Goal: Transaction & Acquisition: Purchase product/service

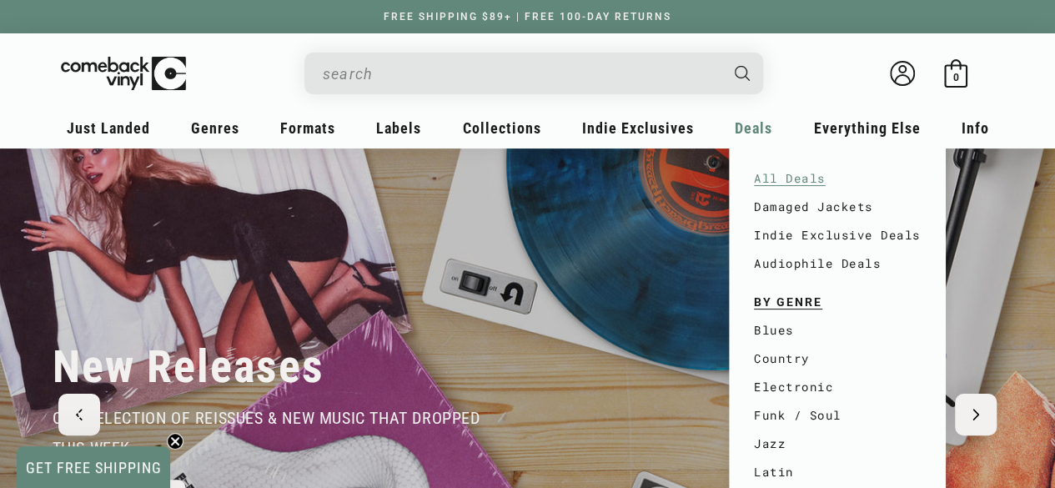
click at [782, 180] on link "All Deals" at bounding box center [837, 178] width 167 height 28
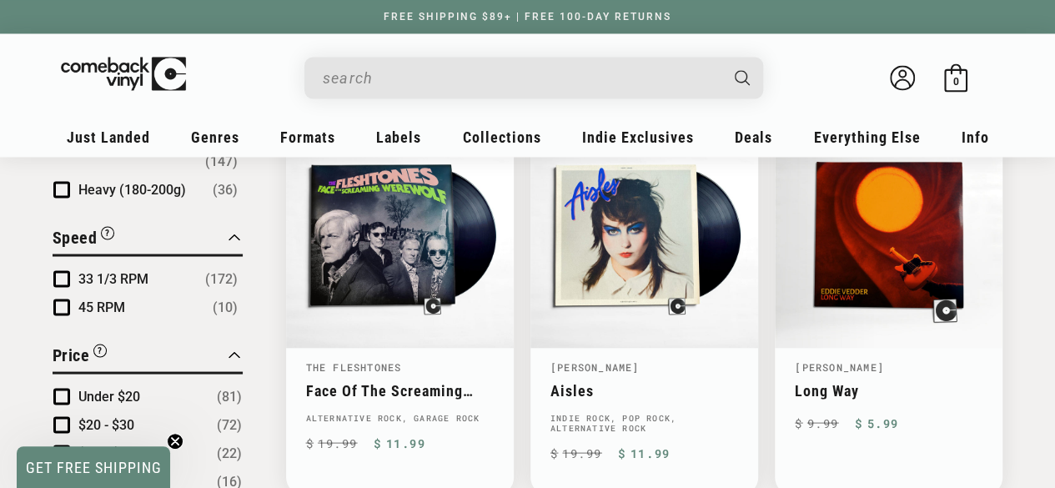
scroll to position [1443, 0]
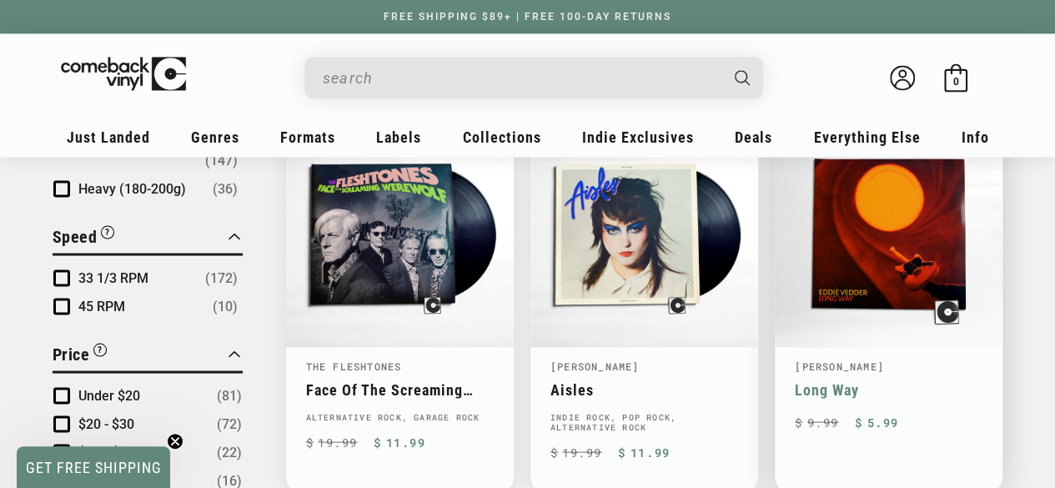
click at [871, 380] on link "Long Way" at bounding box center [889, 389] width 188 height 18
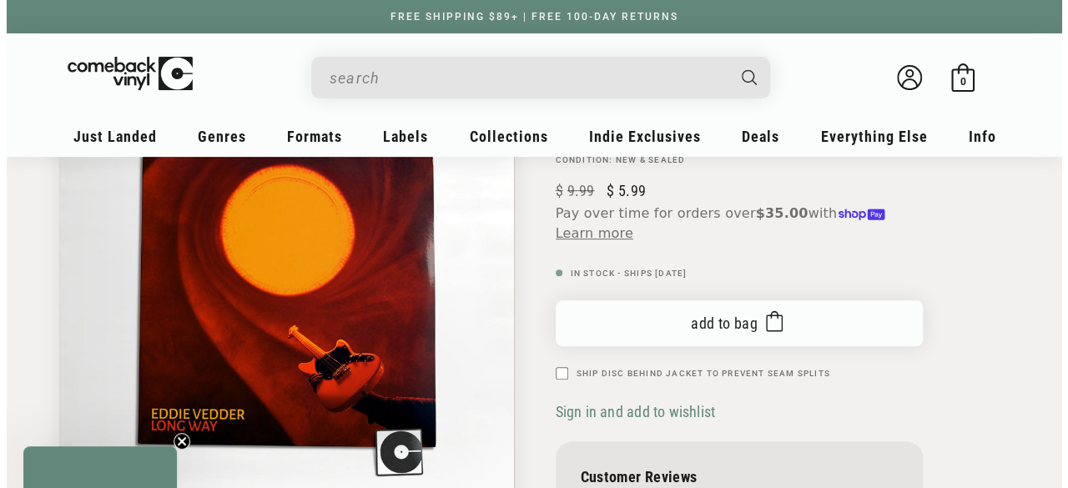
scroll to position [193, 0]
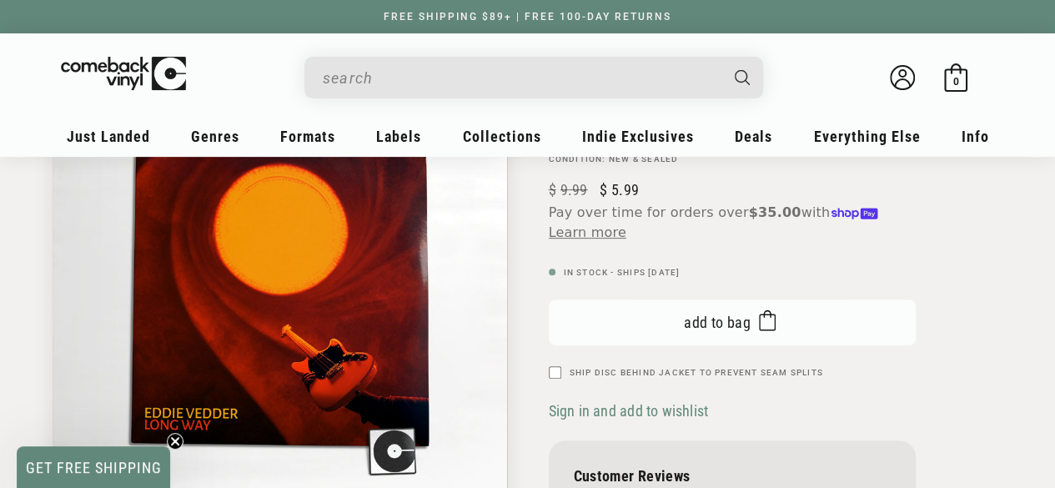
click at [734, 327] on span "Add to bag" at bounding box center [717, 323] width 67 height 18
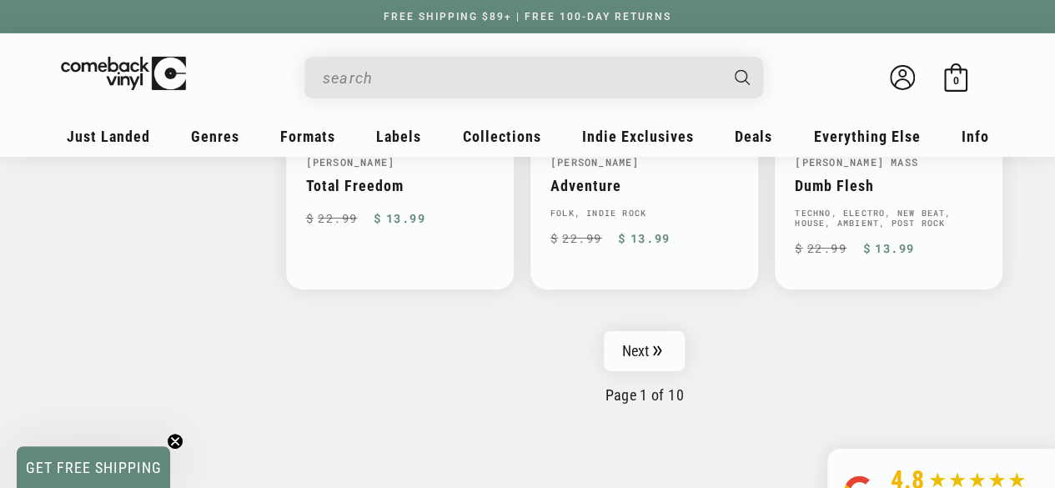
scroll to position [2860, 0]
click at [646, 330] on link "Next" at bounding box center [645, 350] width 82 height 40
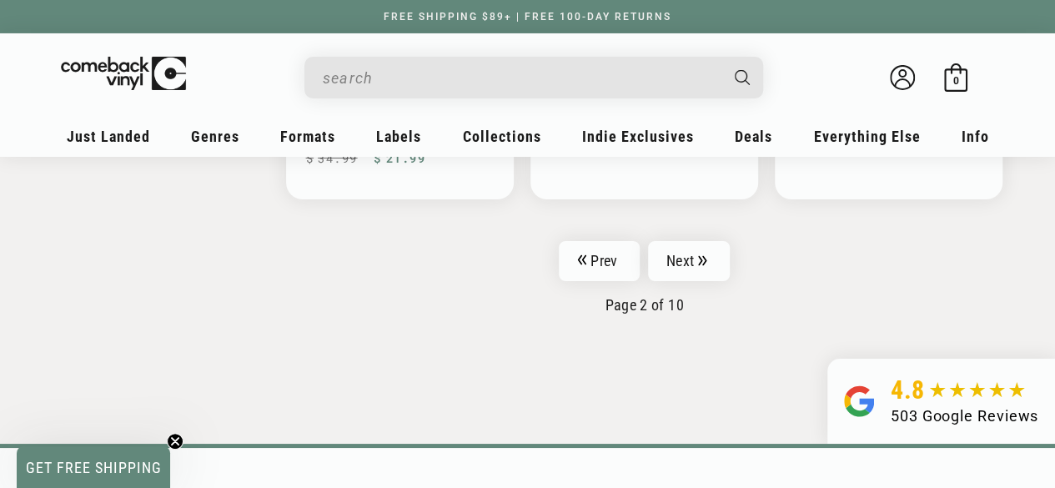
scroll to position [2948, 0]
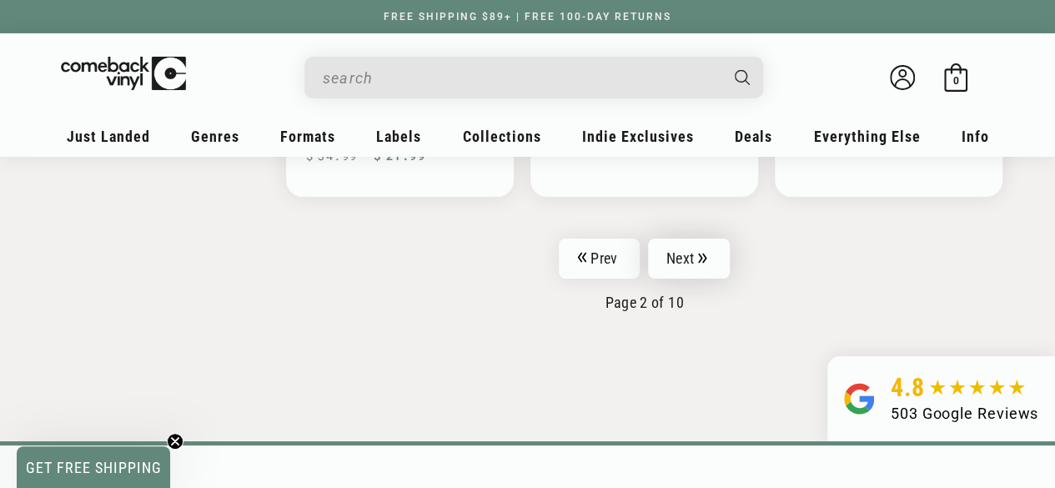
click at [682, 239] on link "Next" at bounding box center [689, 259] width 82 height 40
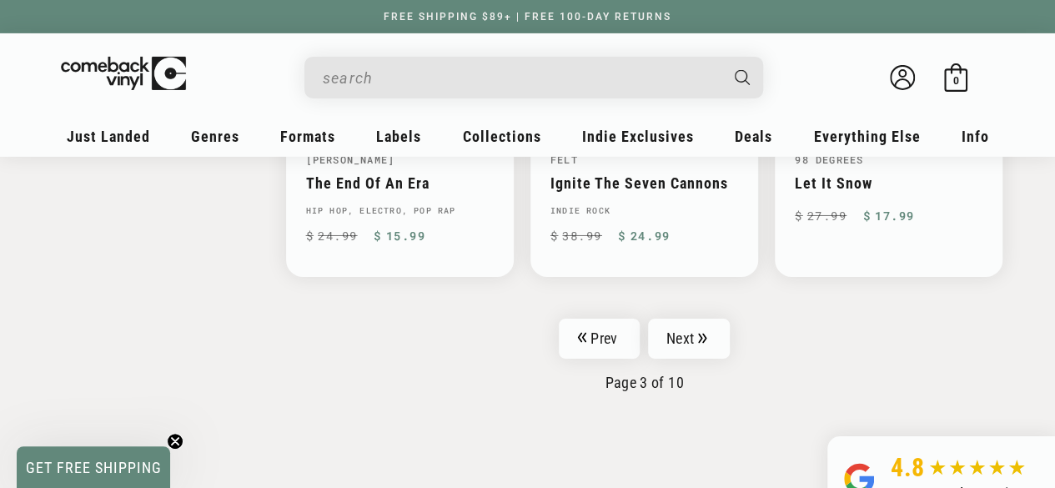
scroll to position [2825, 0]
click at [697, 338] on link "Next" at bounding box center [689, 337] width 82 height 40
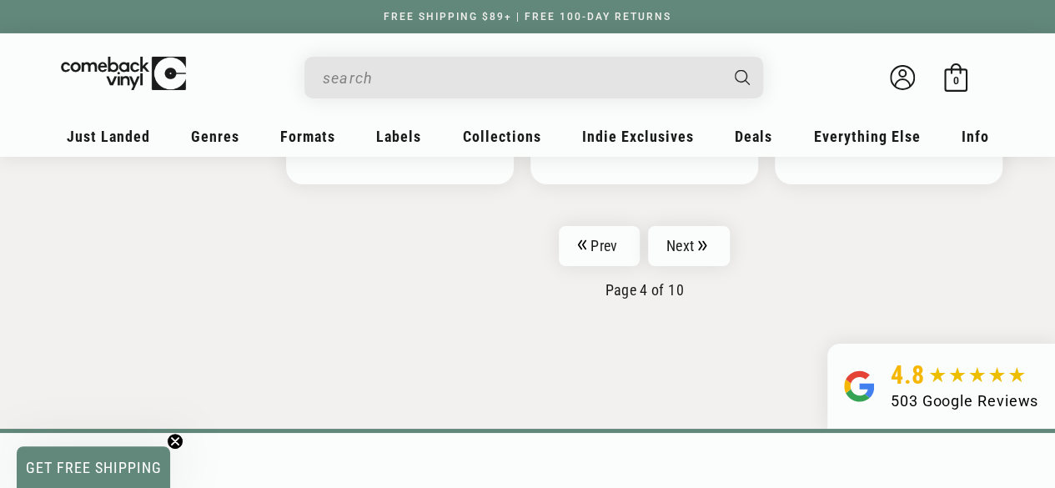
scroll to position [2942, 0]
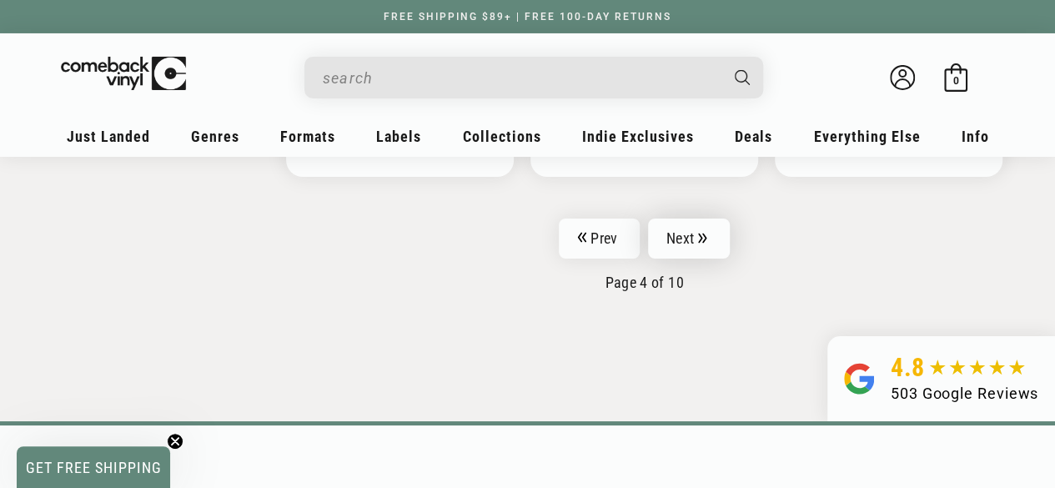
click at [700, 233] on icon "Pagination" at bounding box center [702, 238] width 8 height 10
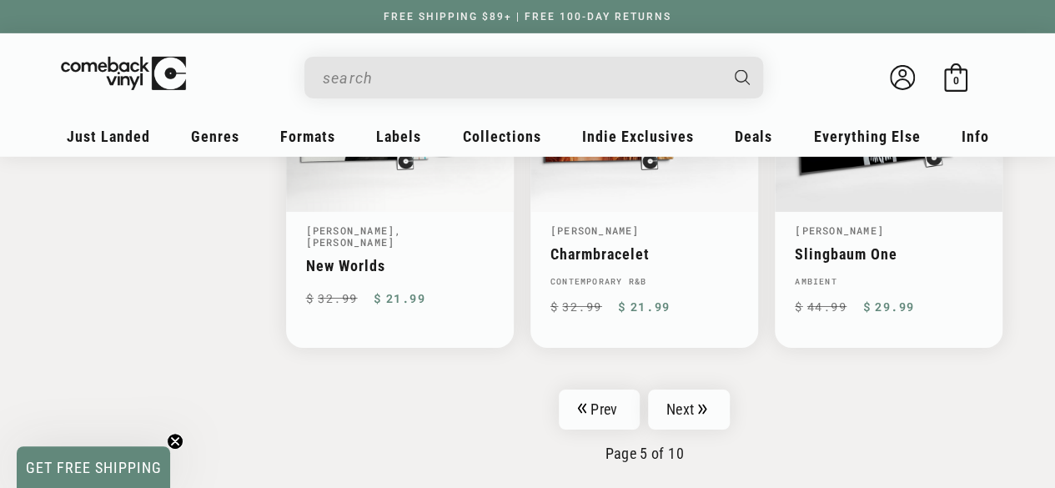
scroll to position [2732, 0]
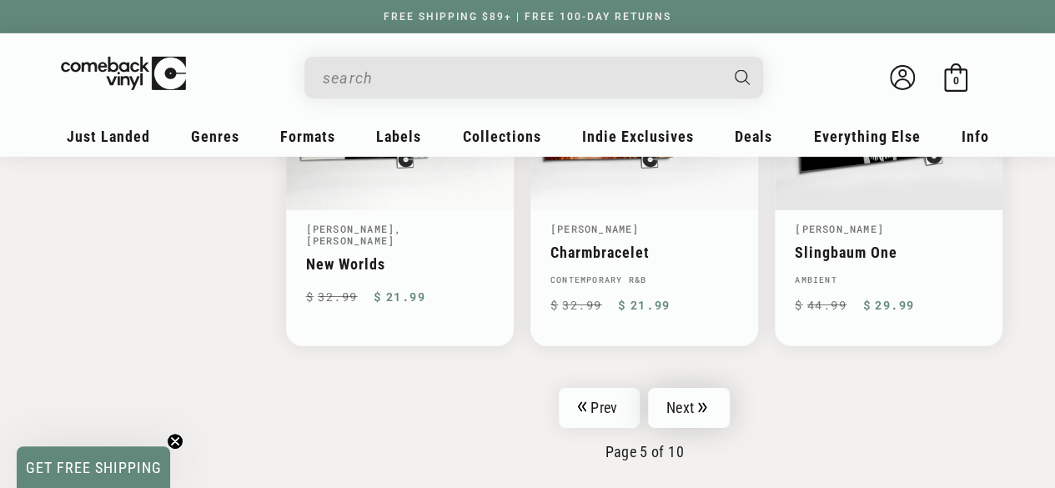
click at [687, 403] on link "Next" at bounding box center [689, 408] width 82 height 40
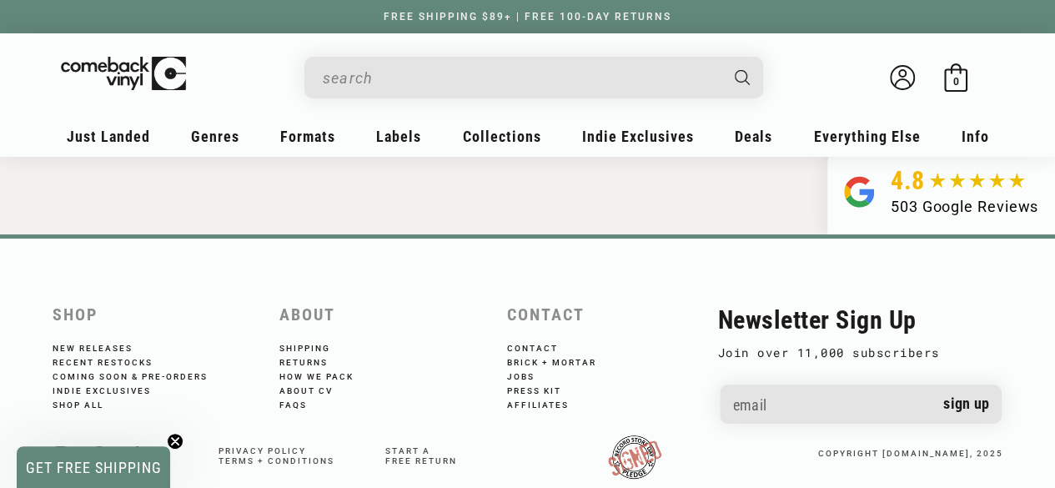
scroll to position [3113, 0]
